Goal: Task Accomplishment & Management: Use online tool/utility

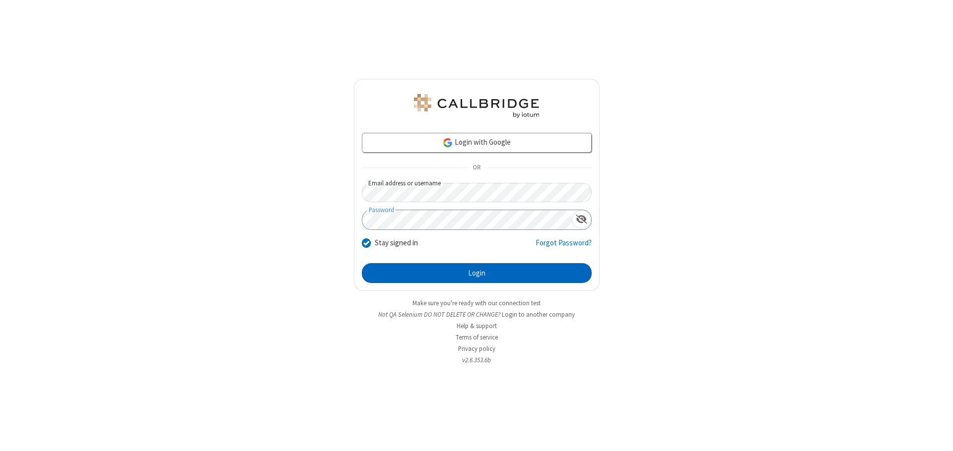
click at [476, 273] on button "Login" at bounding box center [477, 273] width 230 height 20
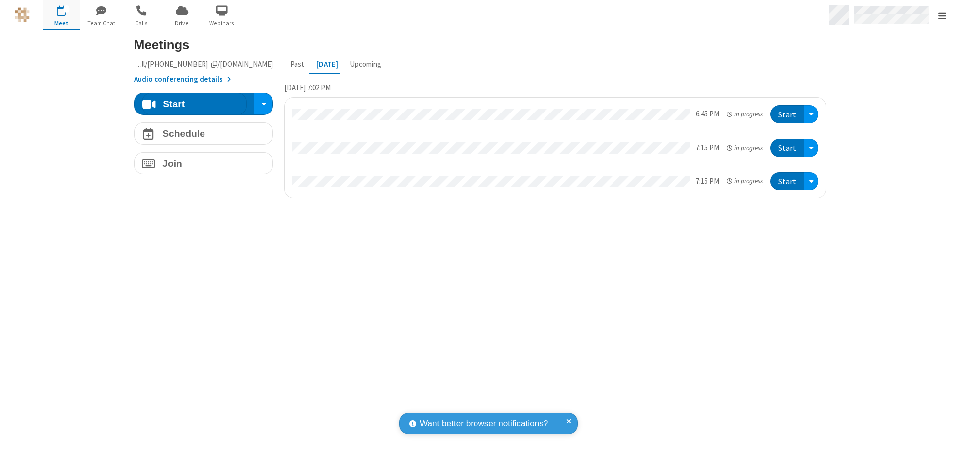
click at [941, 15] on span "Open menu" at bounding box center [942, 16] width 8 height 10
click at [61, 15] on span "button" at bounding box center [61, 10] width 37 height 17
click at [199, 133] on h4 "Schedule" at bounding box center [183, 133] width 43 height 9
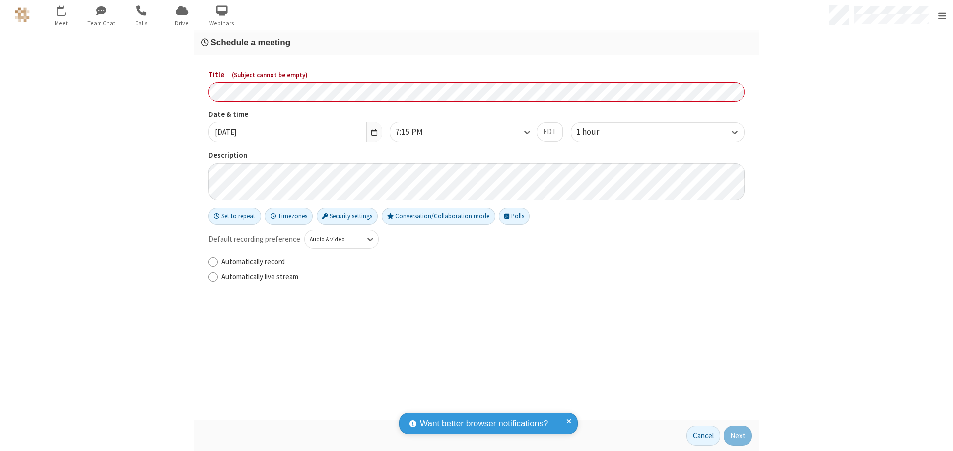
click at [472, 42] on h3 "Schedule a meeting" at bounding box center [476, 42] width 551 height 9
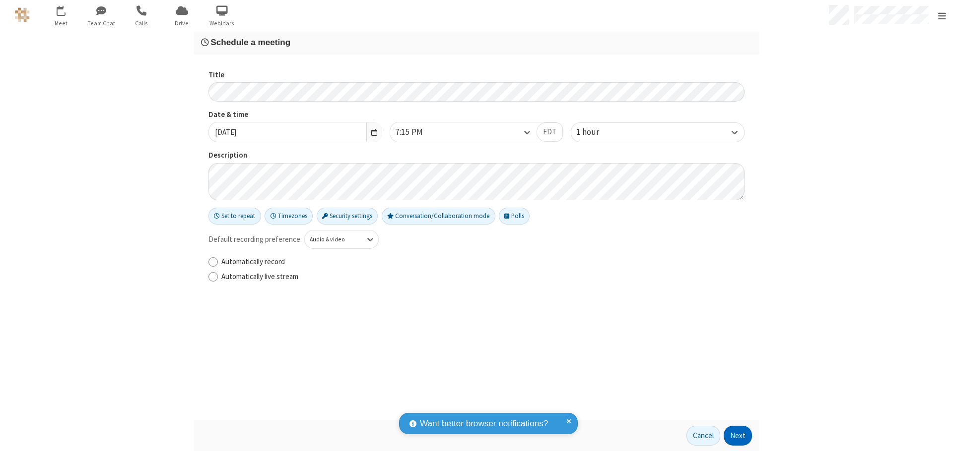
click at [734, 436] on button "Next" at bounding box center [737, 436] width 28 height 20
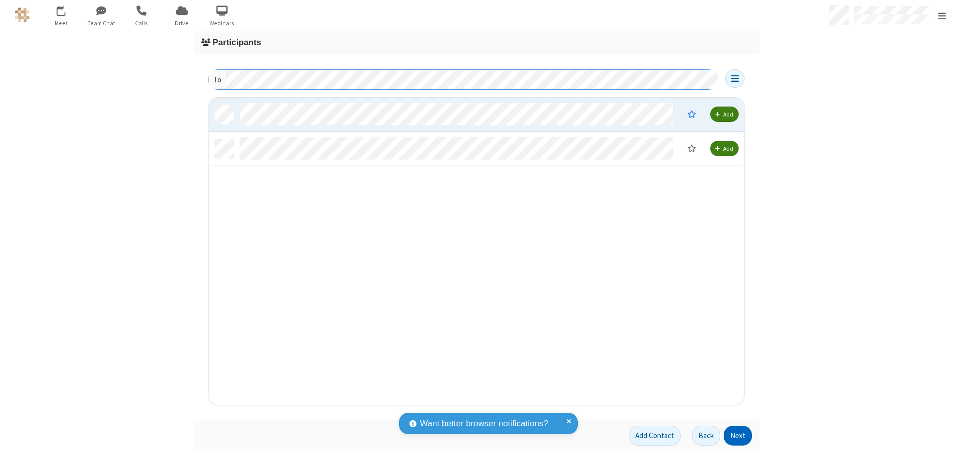
click at [734, 436] on button "Next" at bounding box center [737, 436] width 28 height 20
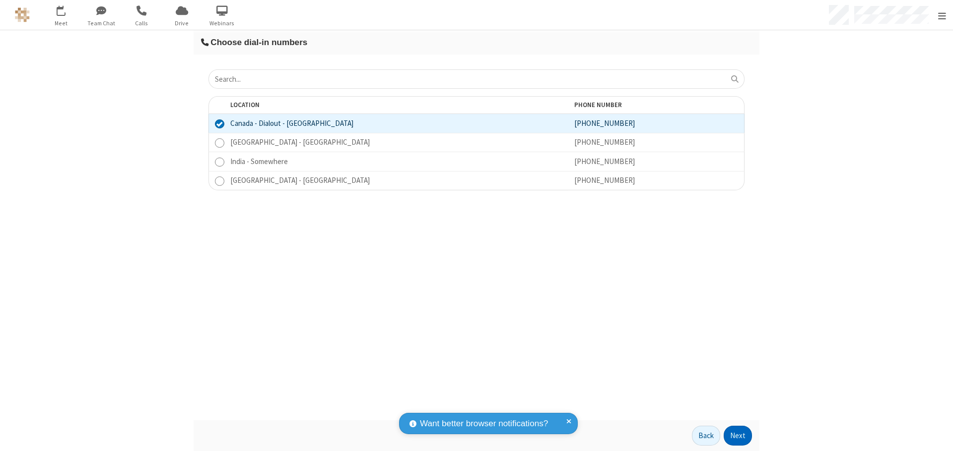
click at [734, 436] on button "Next" at bounding box center [737, 436] width 28 height 20
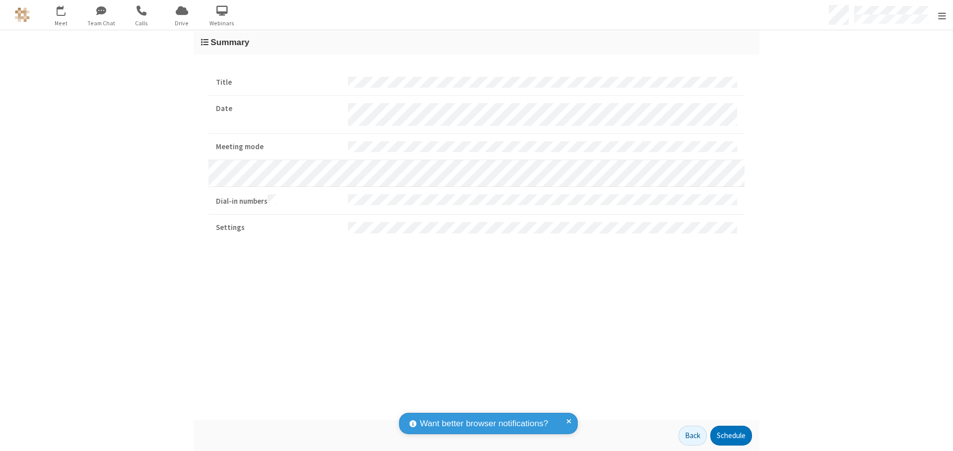
click at [727, 436] on button "Schedule" at bounding box center [731, 436] width 42 height 20
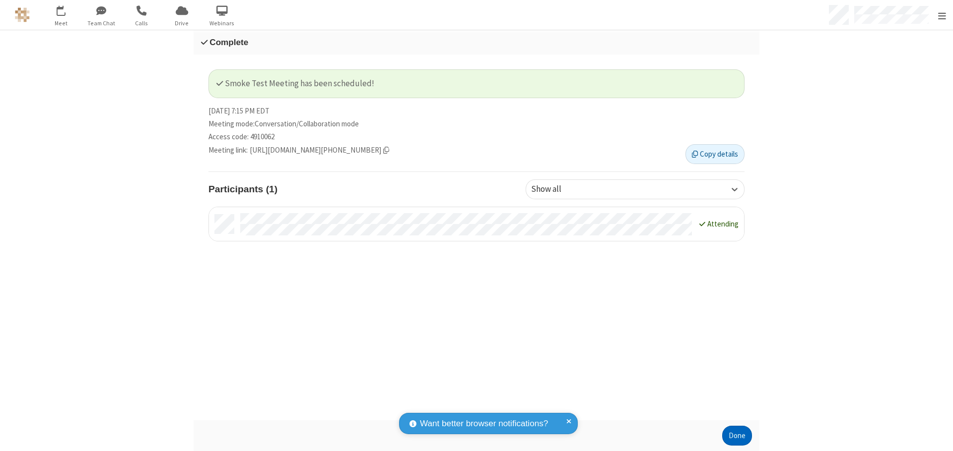
click at [733, 436] on button "Done" at bounding box center [737, 436] width 30 height 20
